Goal: Find contact information: Find contact information

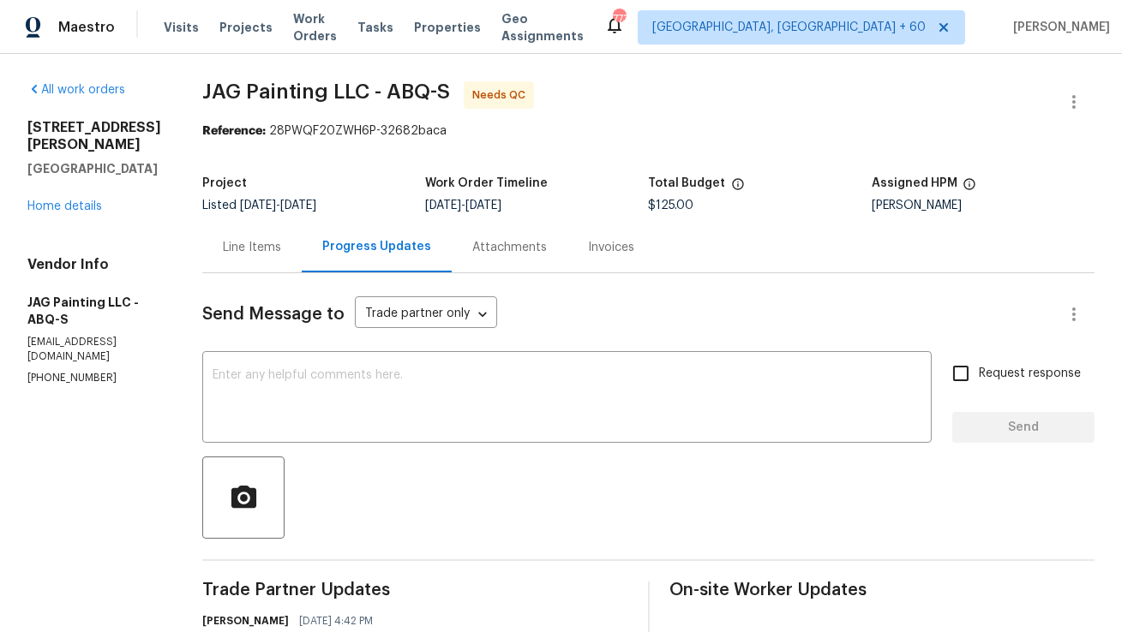
click at [273, 247] on div "Line Items" at bounding box center [252, 247] width 58 height 17
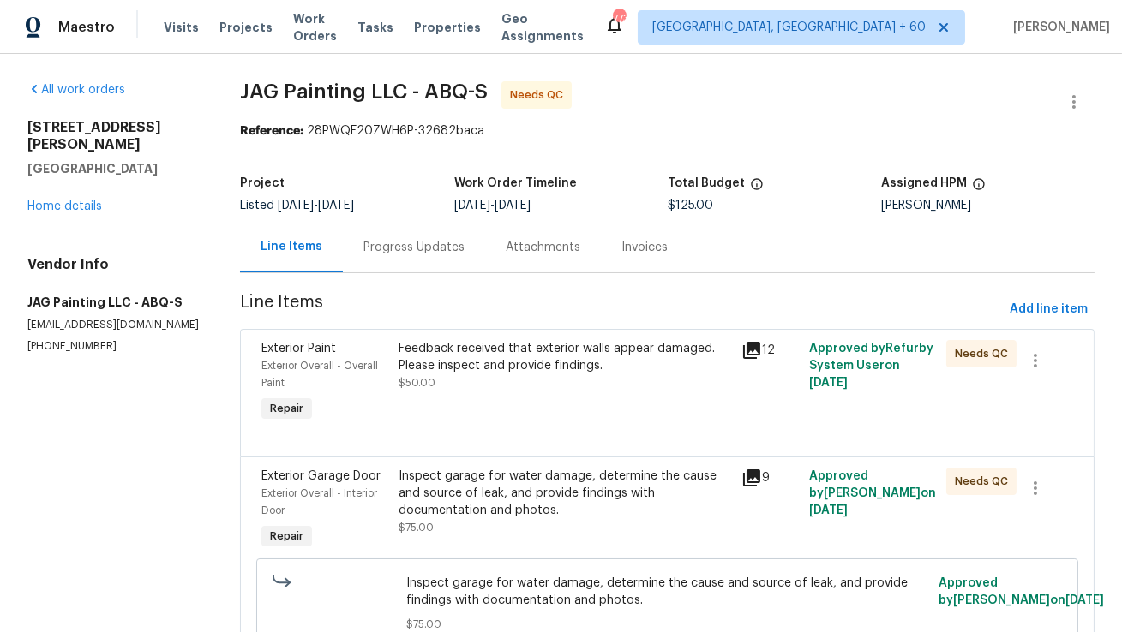
click at [424, 254] on div "Progress Updates" at bounding box center [413, 247] width 101 height 17
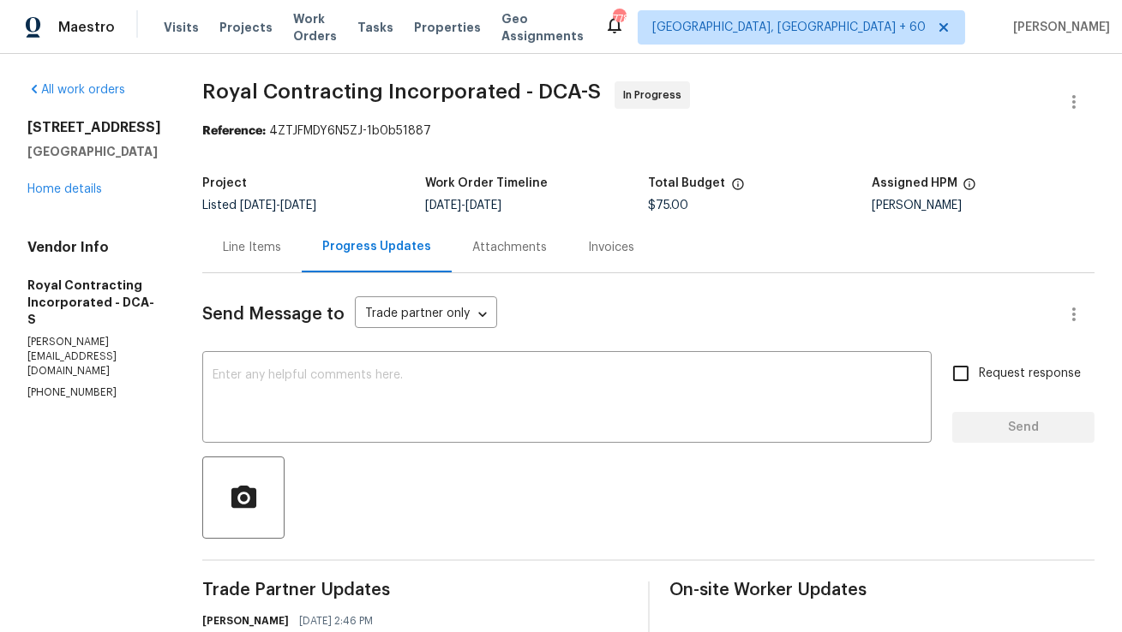
scroll to position [1, 0]
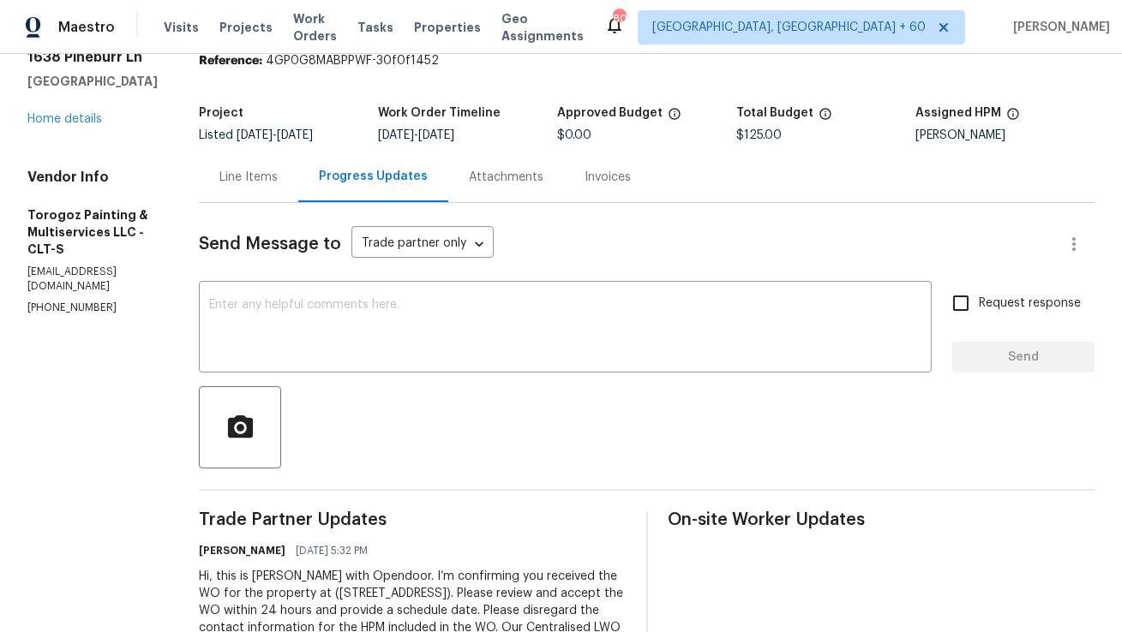
scroll to position [129, 0]
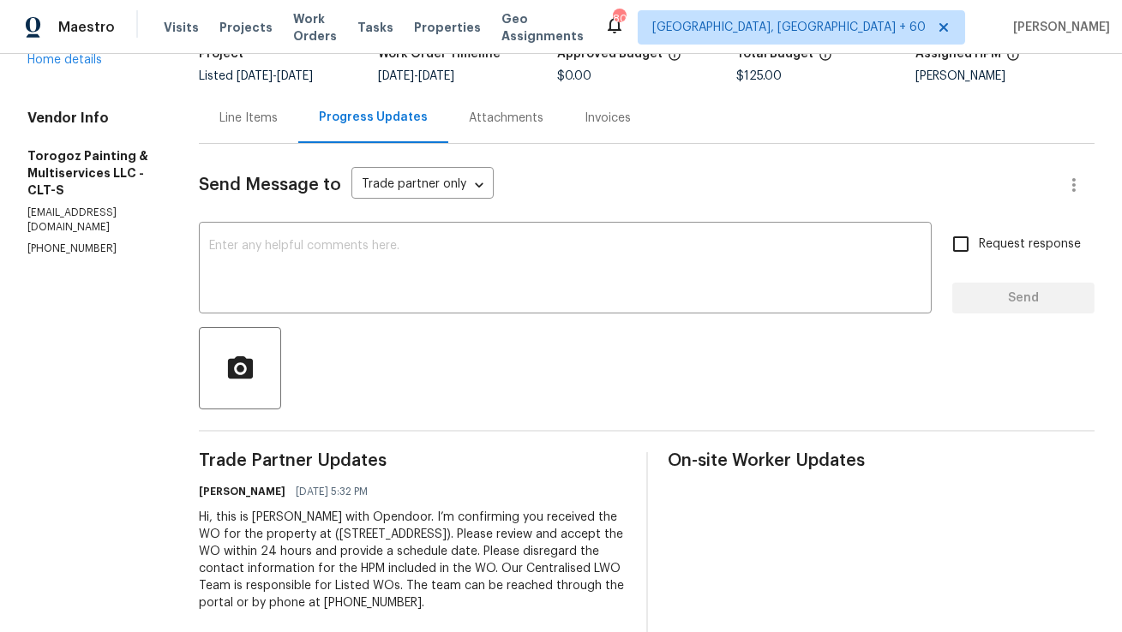
click at [80, 242] on p "[PHONE_NUMBER]" at bounding box center [92, 249] width 130 height 15
copy p "[PHONE_NUMBER]"
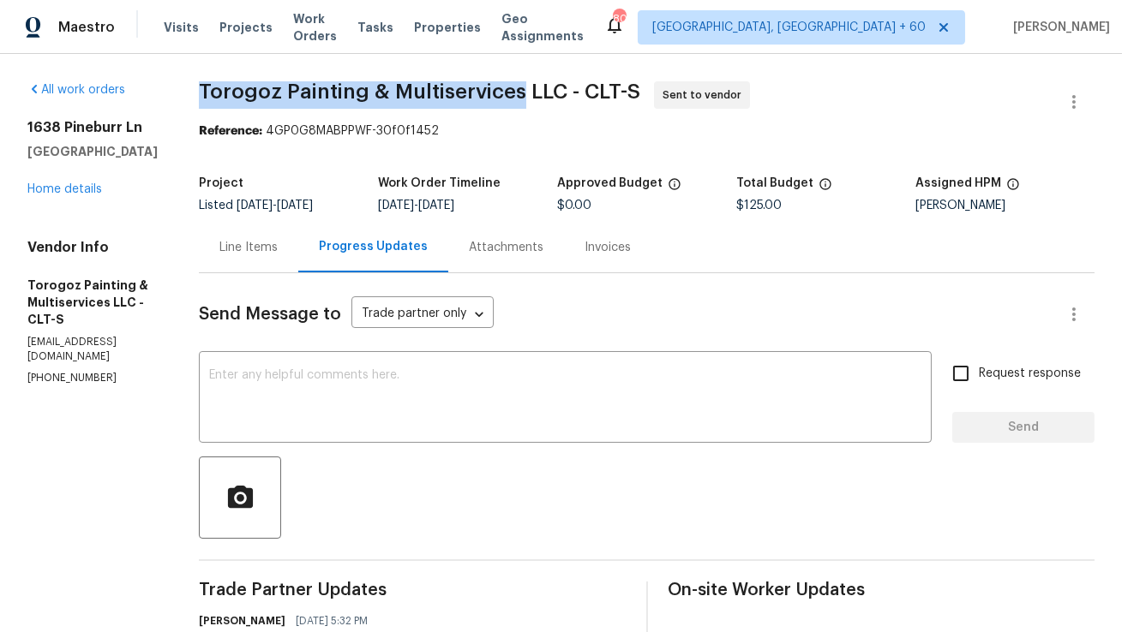
copy span "Torogoz Painting & Multiservices"
drag, startPoint x: 560, startPoint y: 96, endPoint x: 242, endPoint y: 84, distance: 318.1
click at [242, 84] on span "Torogoz Painting & Multiservices LLC - CLT-S" at bounding box center [419, 91] width 441 height 21
